Goal: Task Accomplishment & Management: Use online tool/utility

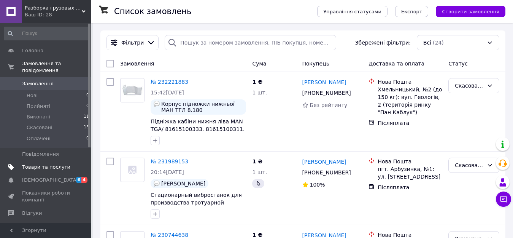
click at [36, 164] on span "Товари та послуги" at bounding box center [46, 167] width 48 height 7
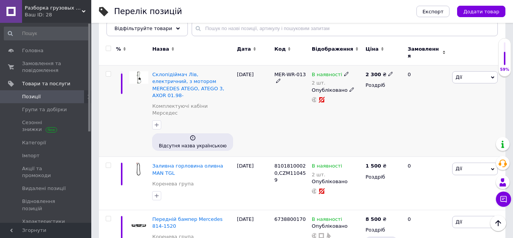
scroll to position [106, 0]
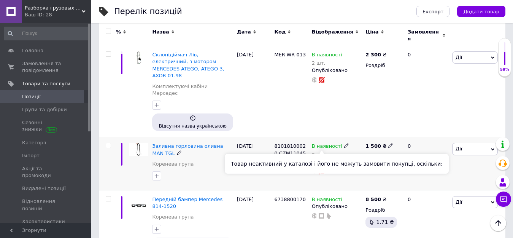
click at [322, 168] on icon at bounding box center [322, 171] width 6 height 6
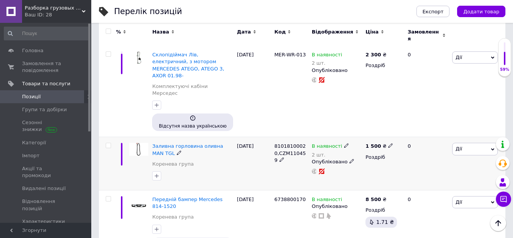
drag, startPoint x: 322, startPoint y: 148, endPoint x: 307, endPoint y: 149, distance: 14.2
click at [307, 149] on div "81018100020,CZM110459" at bounding box center [290, 163] width 37 height 53
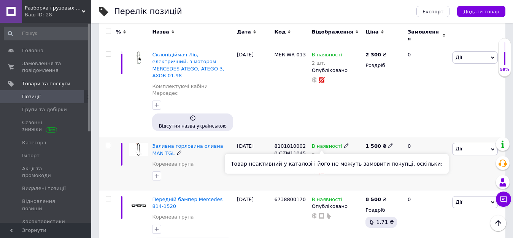
click at [321, 168] on rect at bounding box center [321, 171] width 7 height 7
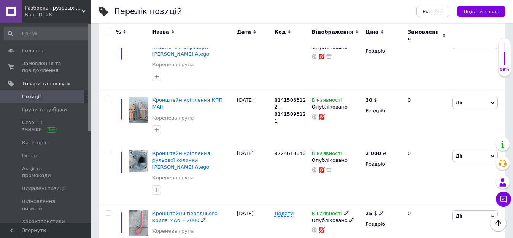
scroll to position [1022, 0]
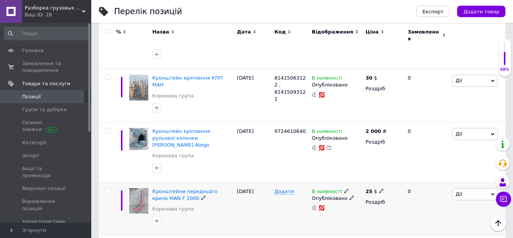
click at [379, 188] on icon at bounding box center [381, 190] width 5 height 5
click at [453, 204] on span "$" at bounding box center [425, 211] width 73 height 14
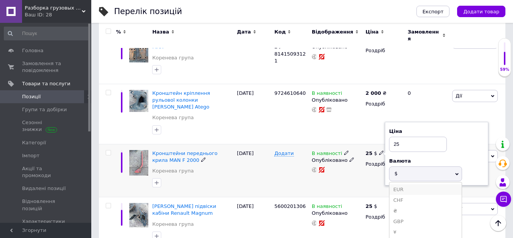
scroll to position [1078, 0]
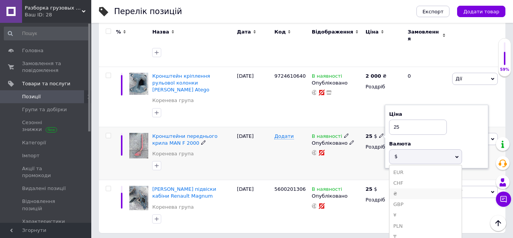
click at [415, 188] on li "₴" at bounding box center [426, 193] width 72 height 11
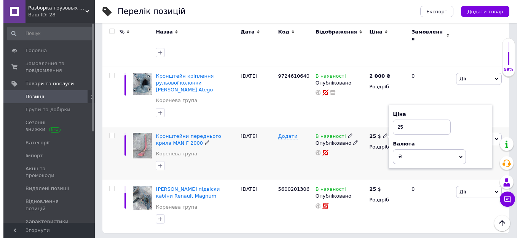
scroll to position [1022, 0]
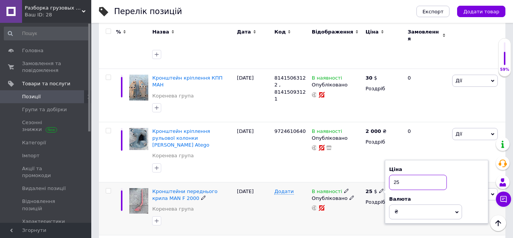
click at [412, 175] on input "25" at bounding box center [418, 182] width 58 height 15
type input "2"
type input "1000"
click at [360, 182] on div "В наявності Опубліковано" at bounding box center [337, 208] width 54 height 53
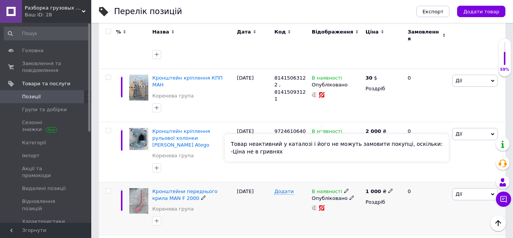
click at [322, 204] on rect at bounding box center [321, 207] width 7 height 7
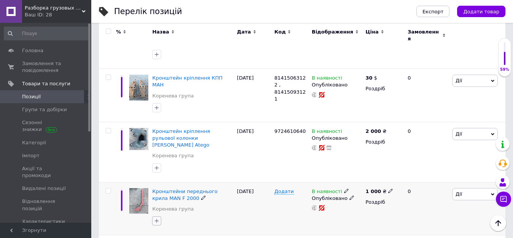
click at [158, 218] on icon "button" at bounding box center [157, 221] width 6 height 6
click at [486, 188] on span "Дії" at bounding box center [475, 194] width 46 height 12
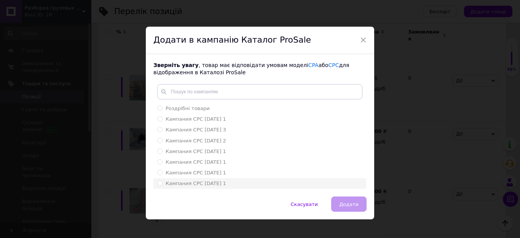
click at [159, 185] on input "Кампания CPC [DATE] 1" at bounding box center [159, 182] width 5 height 5
radio input "true"
click at [353, 210] on button "Додати" at bounding box center [348, 203] width 35 height 15
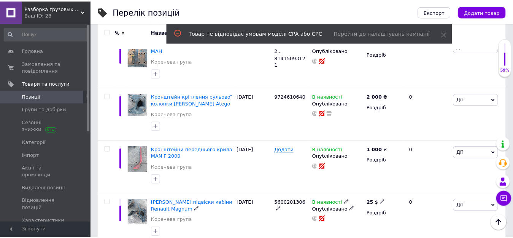
scroll to position [1016, 0]
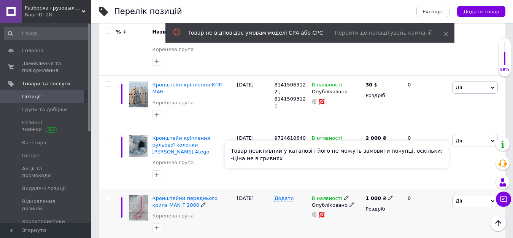
click at [321, 212] on icon at bounding box center [322, 215] width 6 height 6
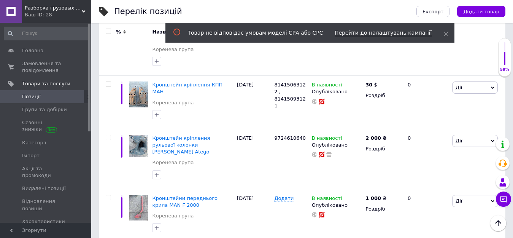
click at [382, 34] on span "Перейти до налаштувань кампанії" at bounding box center [383, 33] width 97 height 6
